Goal: Information Seeking & Learning: Learn about a topic

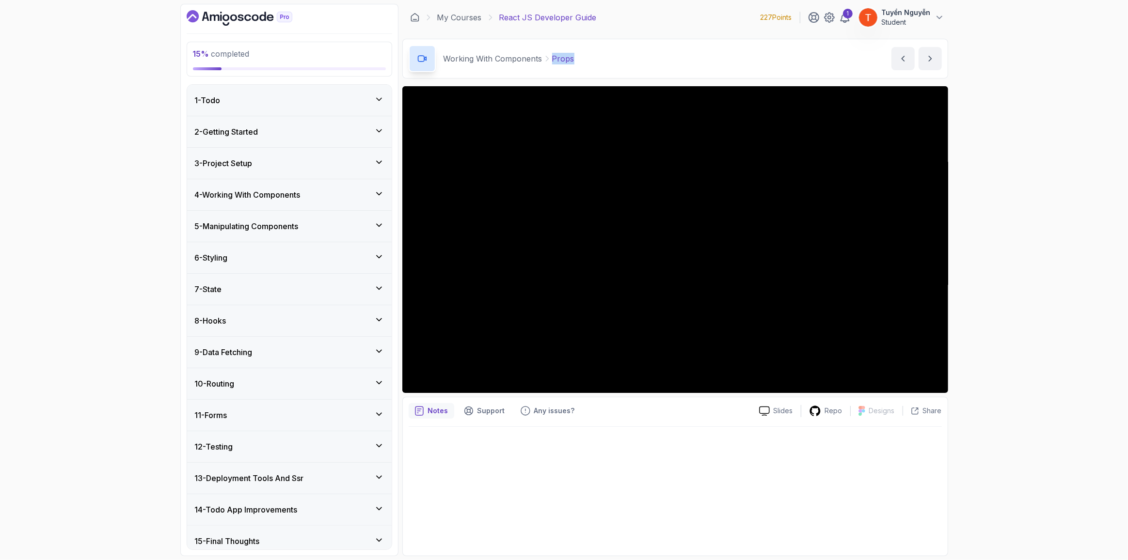
click at [265, 191] on h3 "4 - Working With Components" at bounding box center [248, 195] width 106 height 12
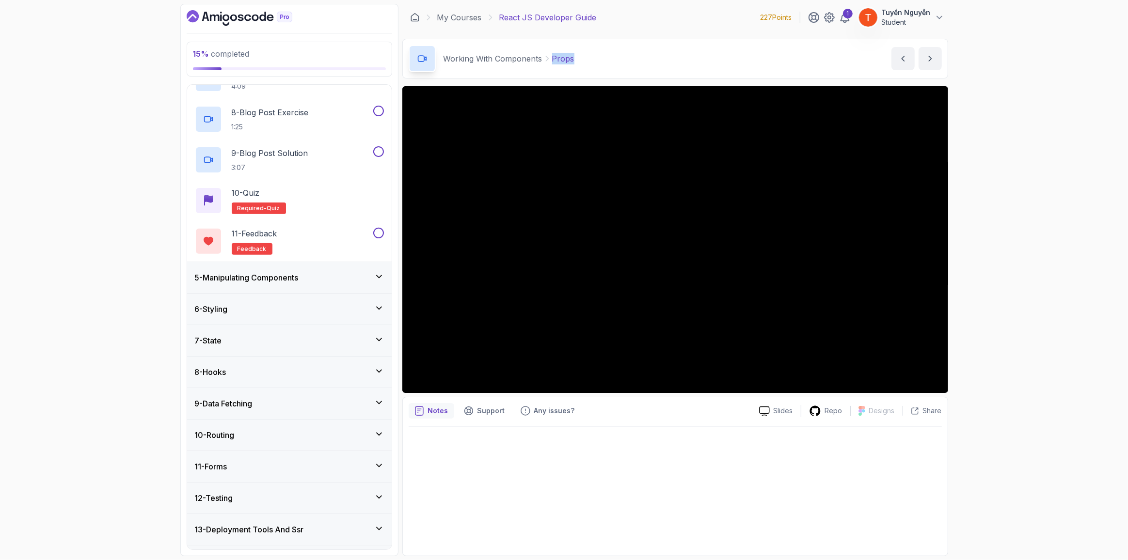
scroll to position [451, 0]
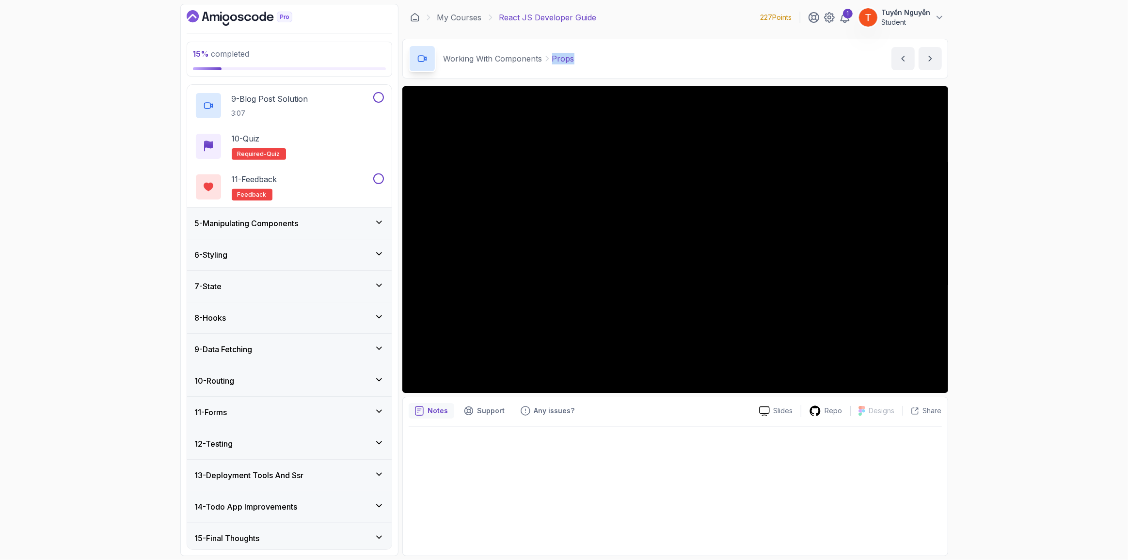
click at [291, 501] on h3 "14 - Todo App Improvements" at bounding box center [246, 507] width 103 height 12
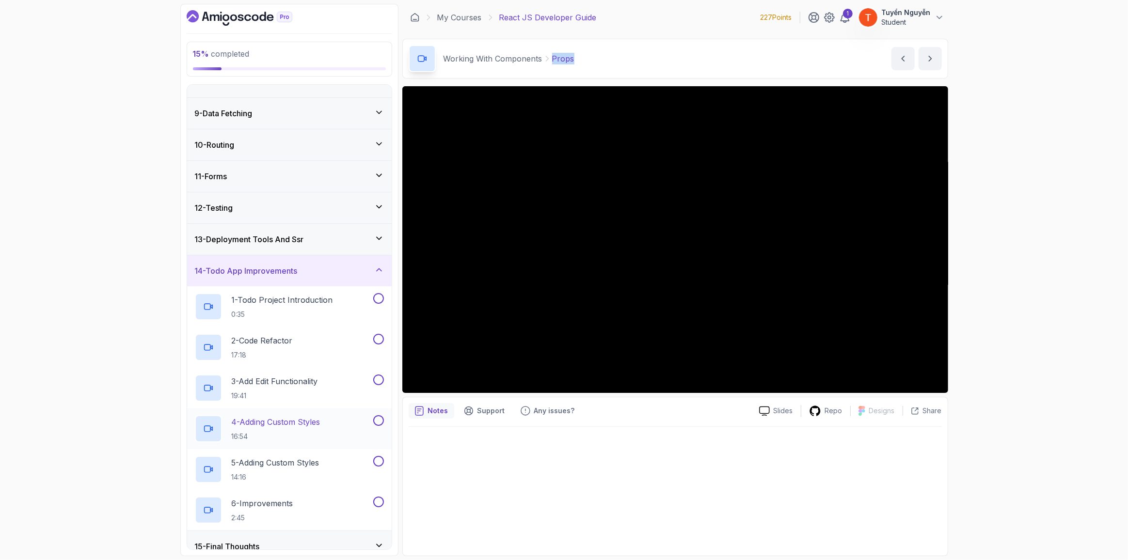
scroll to position [247, 0]
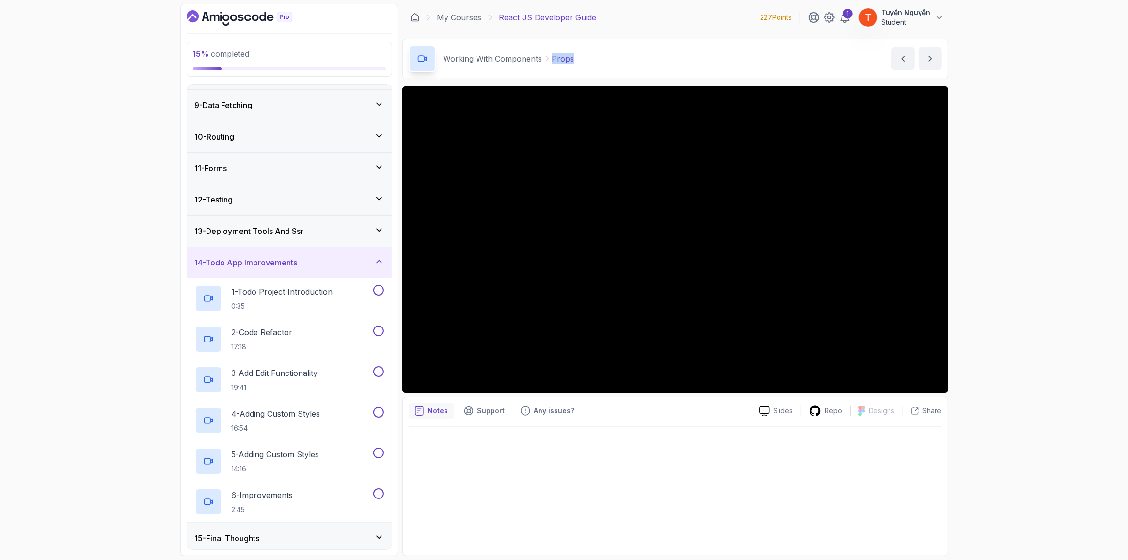
click at [319, 262] on div "14 - Todo App Improvements" at bounding box center [289, 263] width 189 height 12
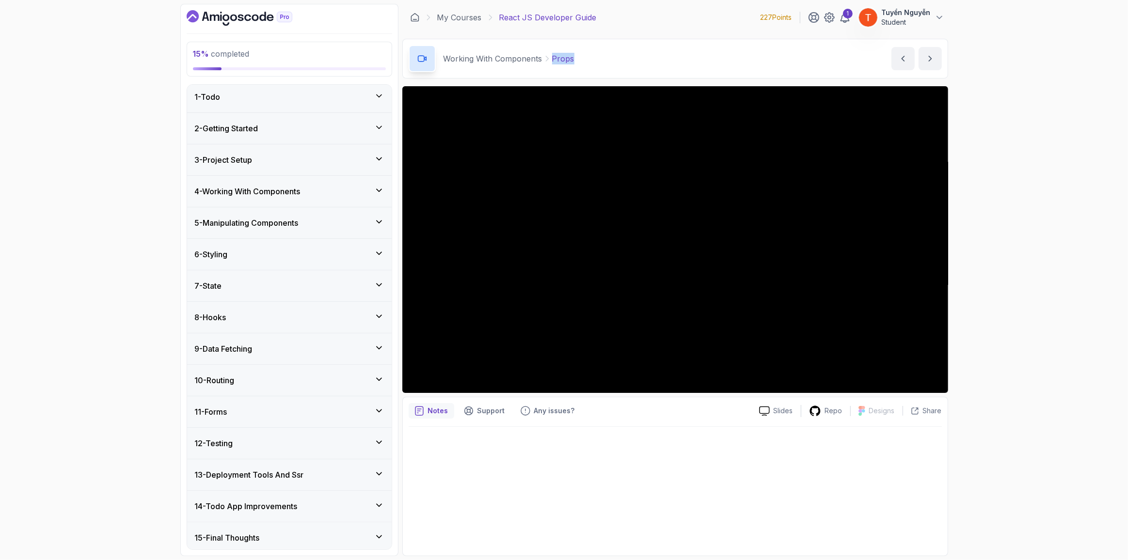
scroll to position [0, 0]
click at [288, 190] on h3 "4 - Working With Components" at bounding box center [248, 195] width 106 height 12
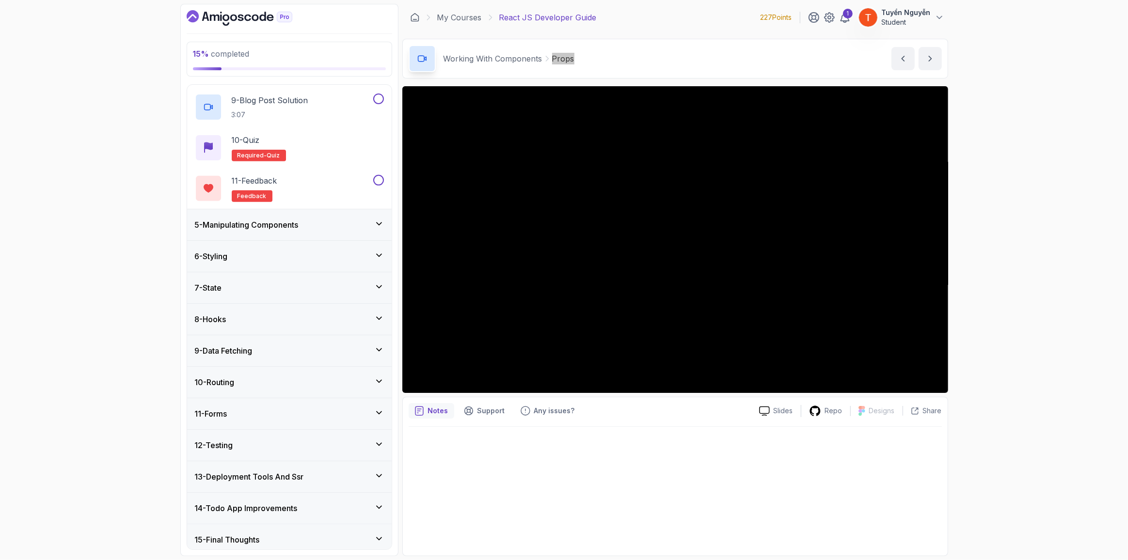
scroll to position [451, 0]
click at [267, 408] on div "11 - Forms" at bounding box center [289, 413] width 189 height 12
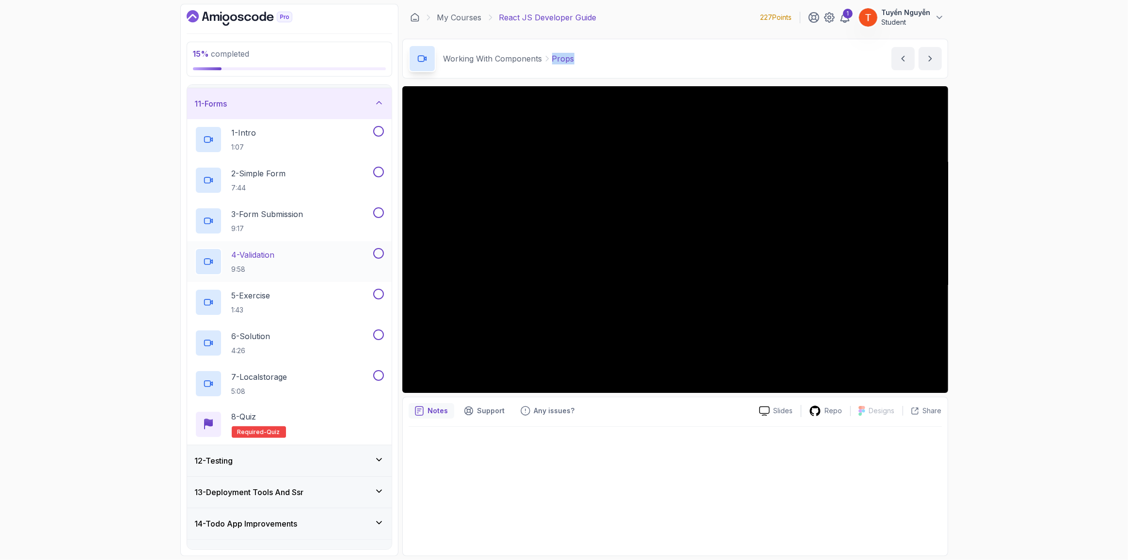
scroll to position [179, 0]
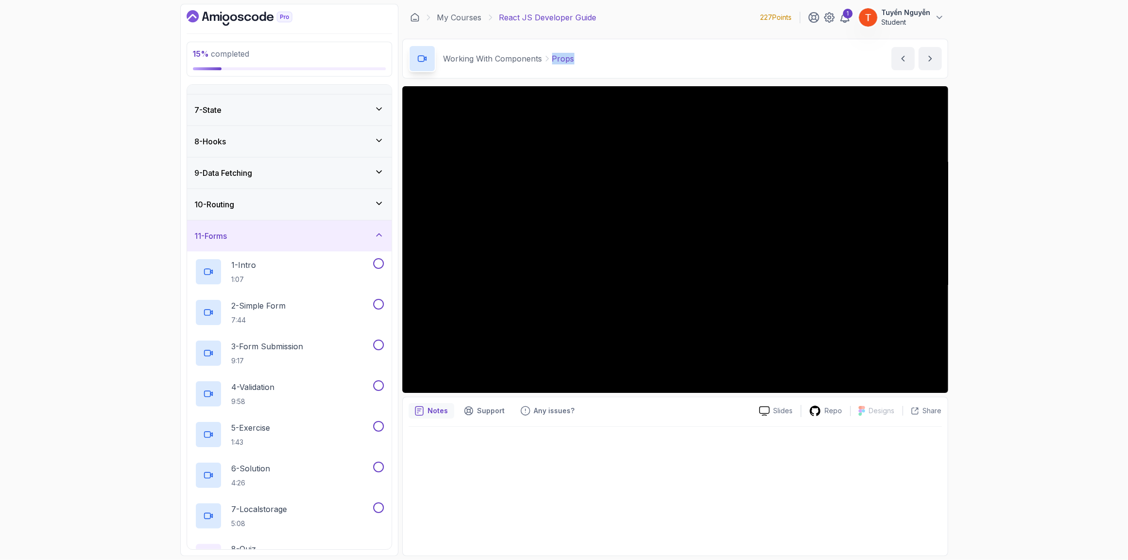
click at [263, 242] on div "11 - Forms" at bounding box center [289, 236] width 205 height 31
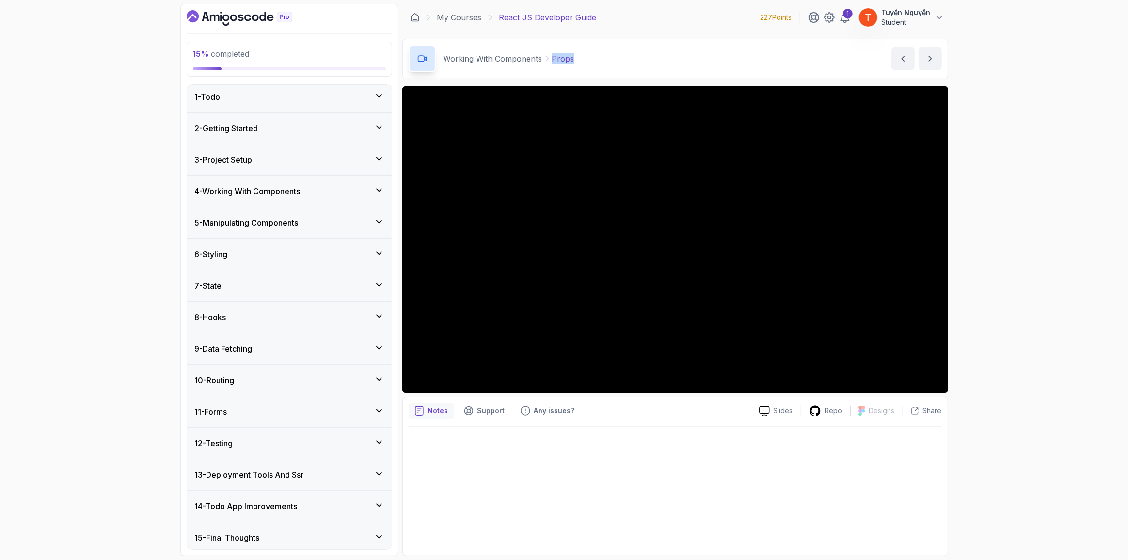
scroll to position [3, 0]
click at [271, 191] on h3 "4 - Working With Components" at bounding box center [248, 192] width 106 height 12
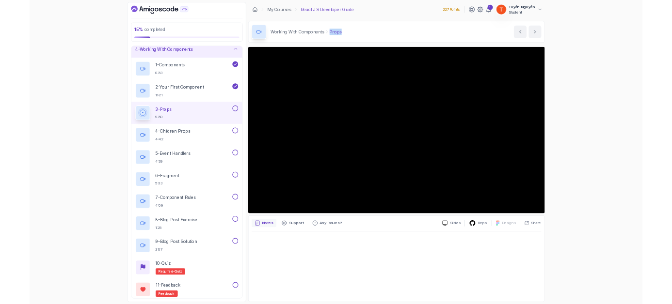
scroll to position [98, 0]
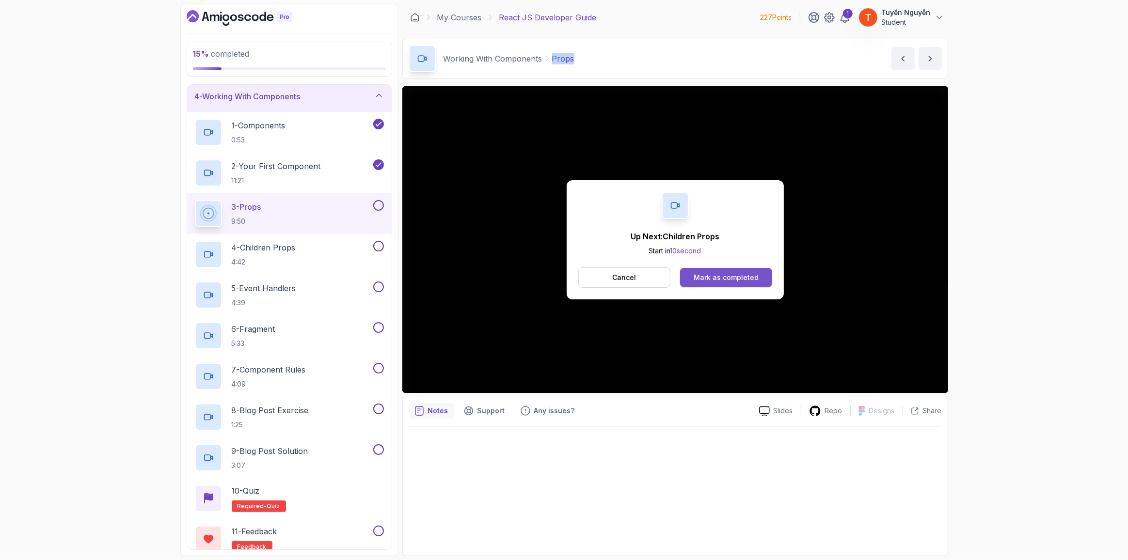
click at [718, 278] on div "Mark as completed" at bounding box center [726, 278] width 65 height 10
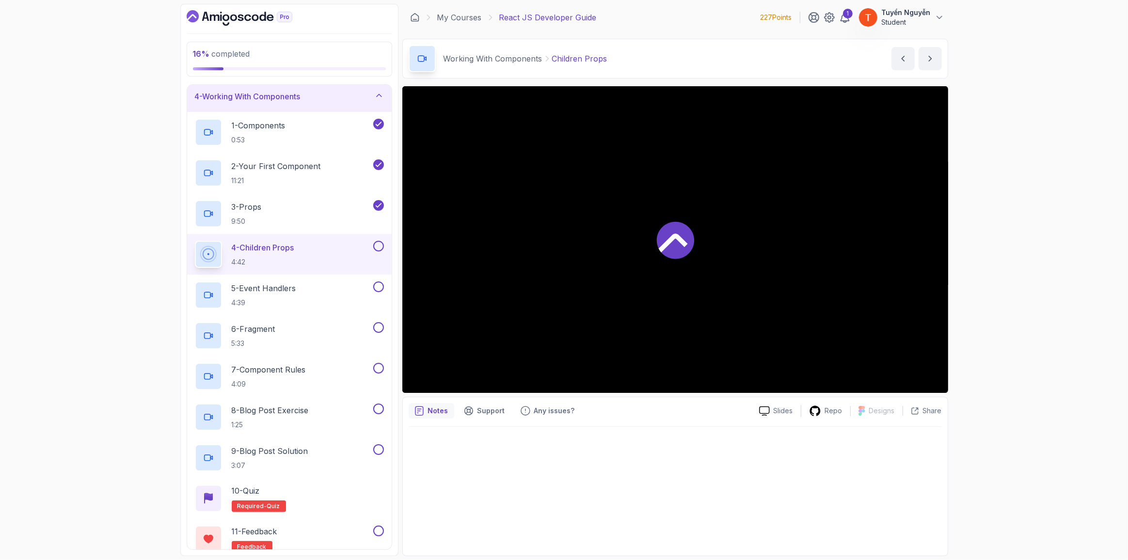
click at [643, 267] on div at bounding box center [675, 239] width 546 height 307
